Goal: Check status: Check status

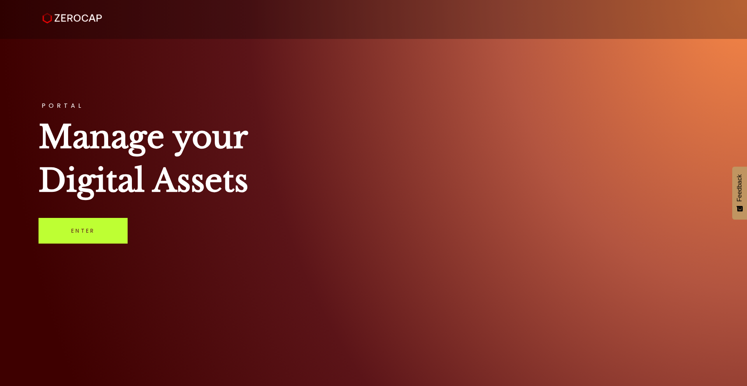
click at [100, 235] on link "Enter" at bounding box center [83, 231] width 89 height 26
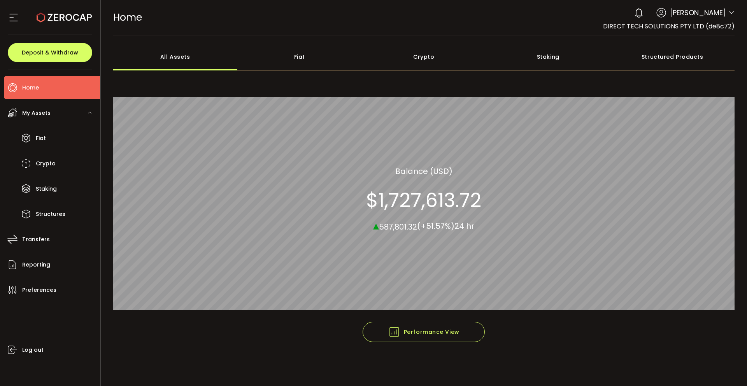
click at [723, 21] on div "DIRECT TECH SOLUTIONS PTY LTD (de8c72)" at bounding box center [668, 26] width 131 height 10
click at [731, 14] on icon at bounding box center [731, 13] width 6 height 6
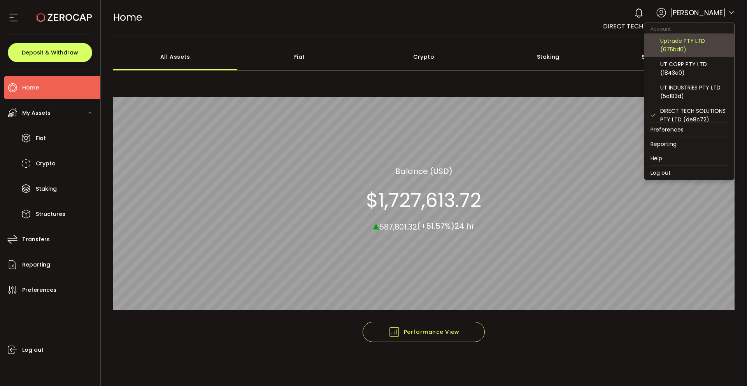
click at [688, 54] on div "Uptrade PTY LTD (675bd0)" at bounding box center [688, 44] width 77 height 23
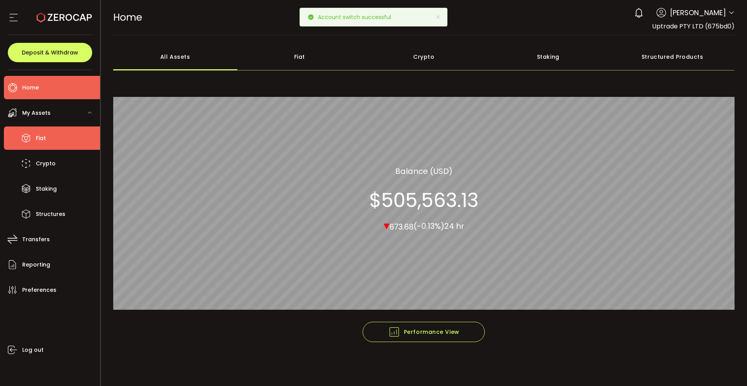
click at [58, 134] on li "Fiat" at bounding box center [52, 137] width 96 height 23
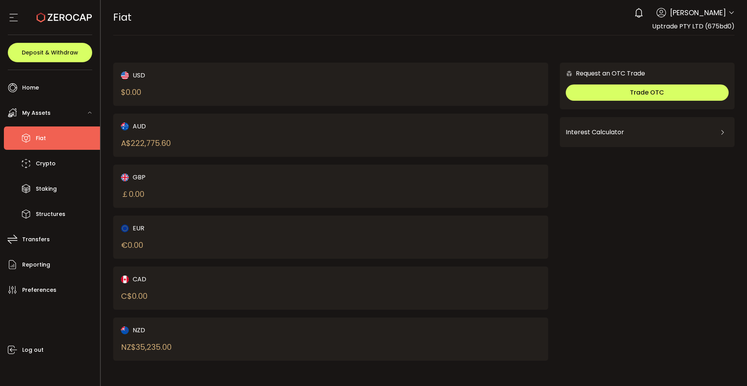
click at [134, 144] on div "A$ 222,775.60" at bounding box center [146, 143] width 50 height 12
drag, startPoint x: 133, startPoint y: 143, endPoint x: 175, endPoint y: 143, distance: 41.6
click at [175, 143] on div "AUD A$ 222,775.60" at bounding box center [215, 135] width 189 height 28
drag, startPoint x: 135, startPoint y: 142, endPoint x: 173, endPoint y: 143, distance: 38.1
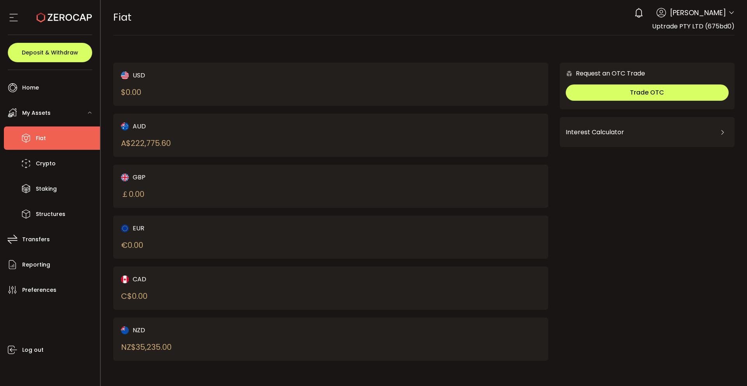
click at [173, 143] on div "AUD A$ 222,775.60" at bounding box center [215, 135] width 189 height 28
drag, startPoint x: 173, startPoint y: 143, endPoint x: 134, endPoint y: 144, distance: 38.5
click at [134, 144] on div "AUD A$ 222,775.60" at bounding box center [215, 135] width 189 height 28
copy div "222,775.60"
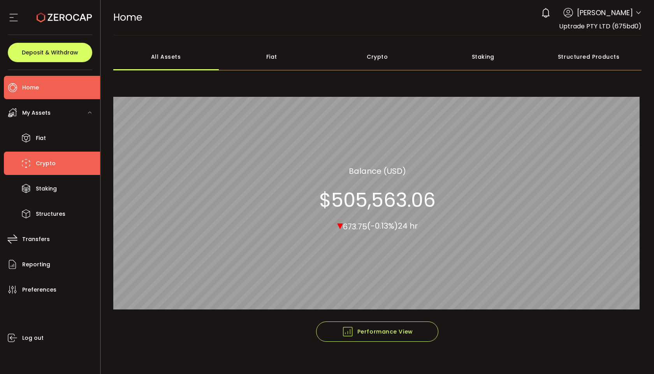
click at [44, 165] on span "Crypto" at bounding box center [46, 163] width 20 height 11
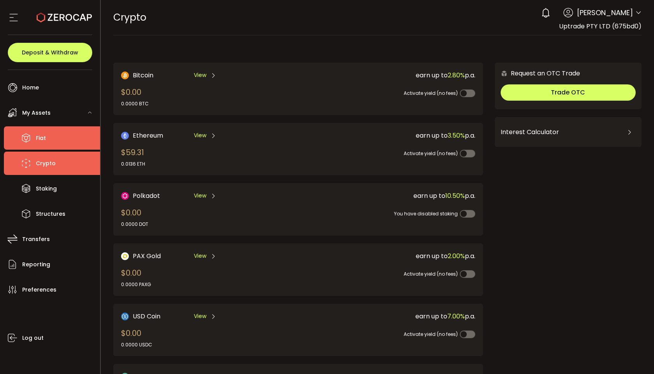
click at [45, 135] on span "Fiat" at bounding box center [41, 138] width 10 height 11
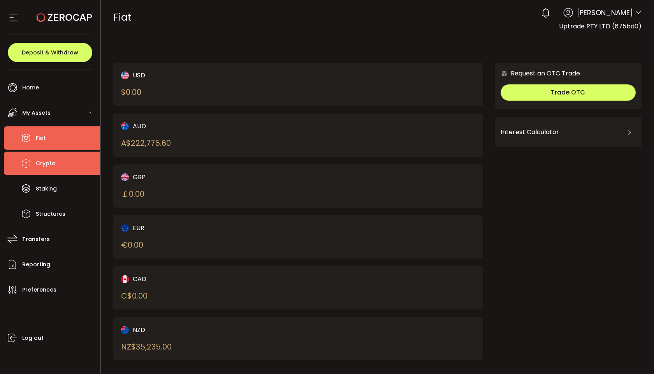
click at [38, 163] on span "Crypto" at bounding box center [46, 163] width 20 height 11
